Goal: Information Seeking & Learning: Learn about a topic

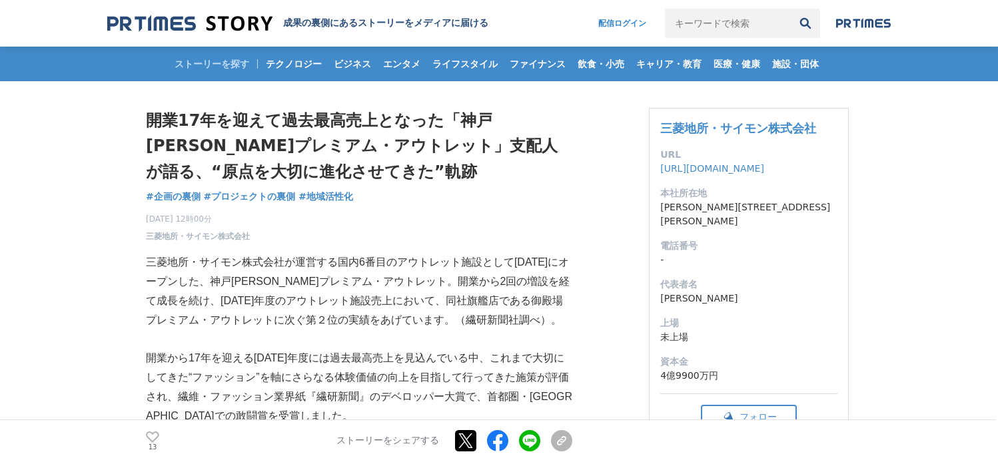
drag, startPoint x: 529, startPoint y: 232, endPoint x: 536, endPoint y: 204, distance: 28.8
click at [529, 232] on div "2025年4月16日 12時00分 三菱地所・サイモン株式会社 13" at bounding box center [359, 225] width 426 height 35
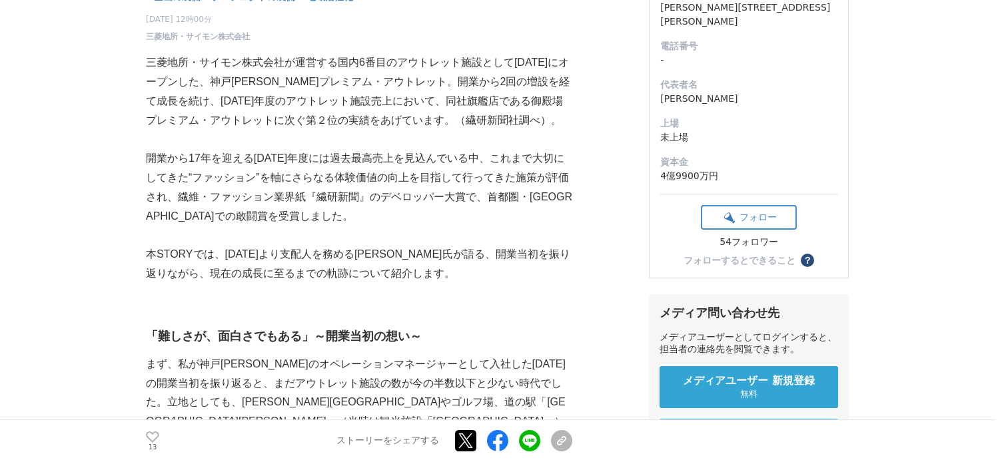
scroll to position [133, 0]
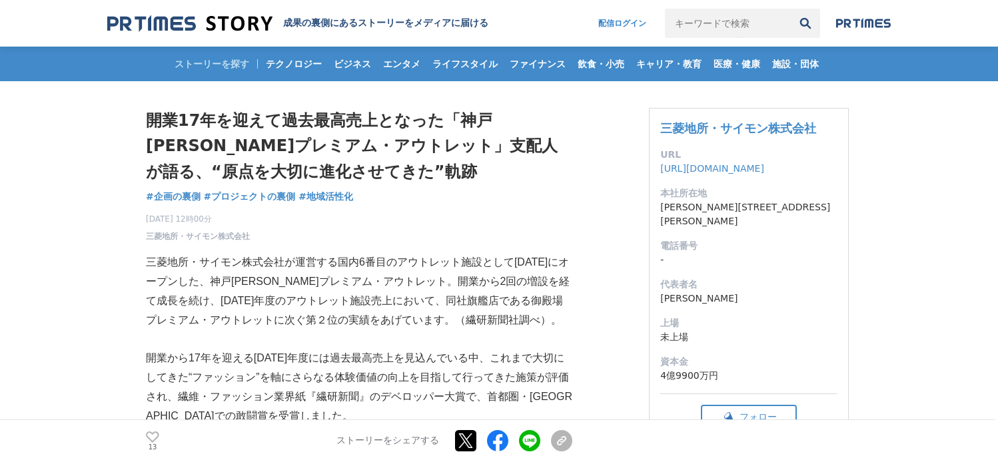
scroll to position [5596, 0]
